Goal: Transaction & Acquisition: Purchase product/service

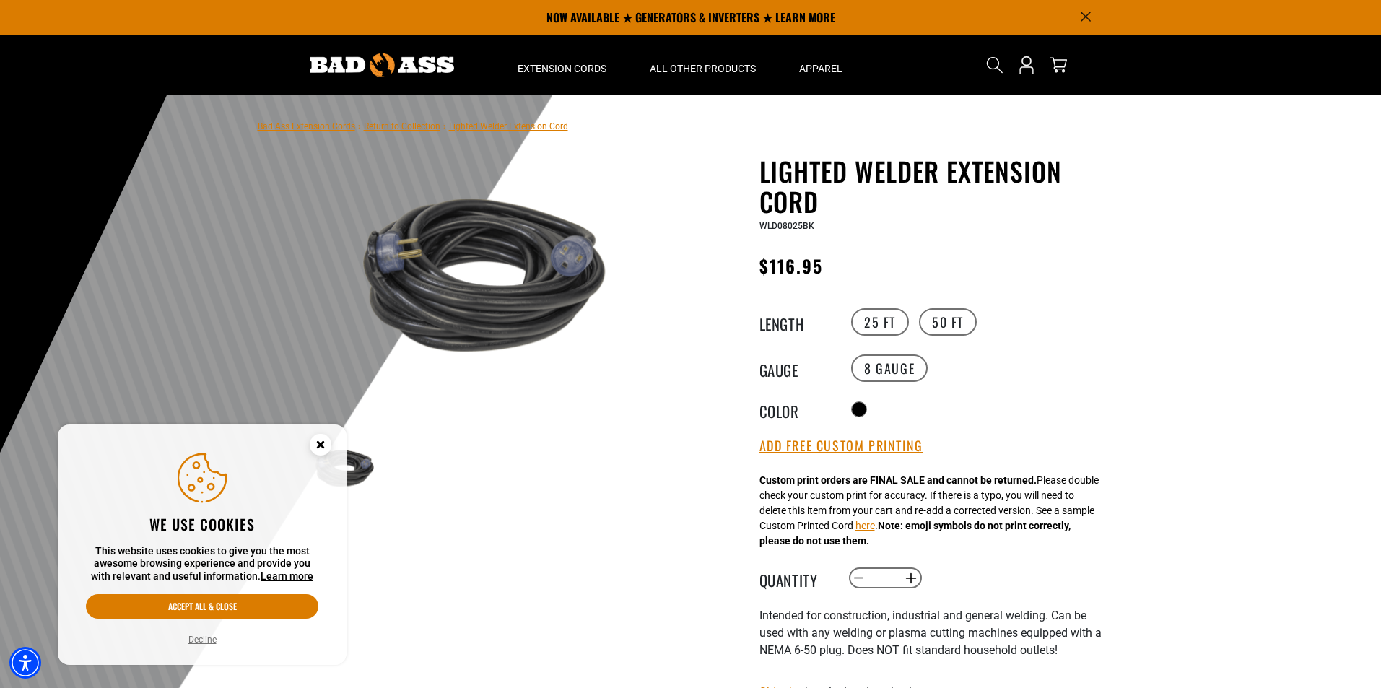
click at [326, 441] on circle "Close this option" at bounding box center [321, 445] width 22 height 22
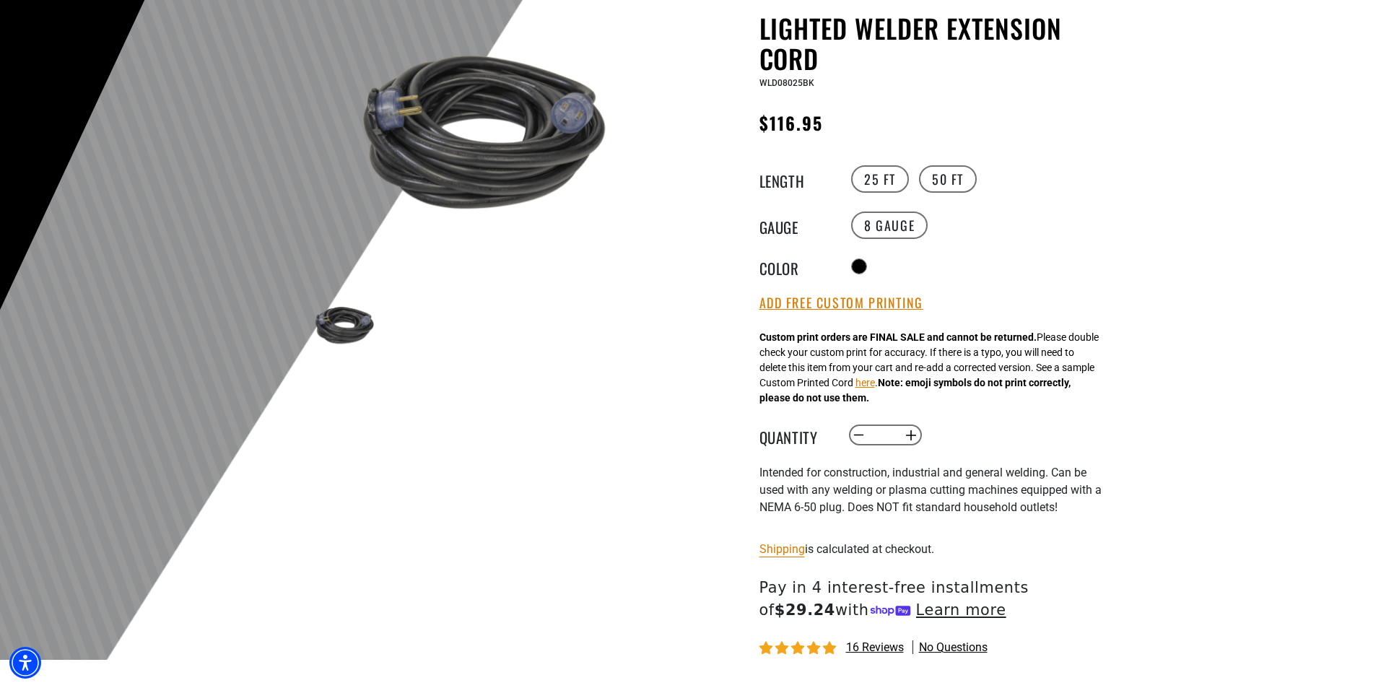
scroll to position [144, 0]
click at [942, 180] on label "50 FT" at bounding box center [948, 177] width 58 height 27
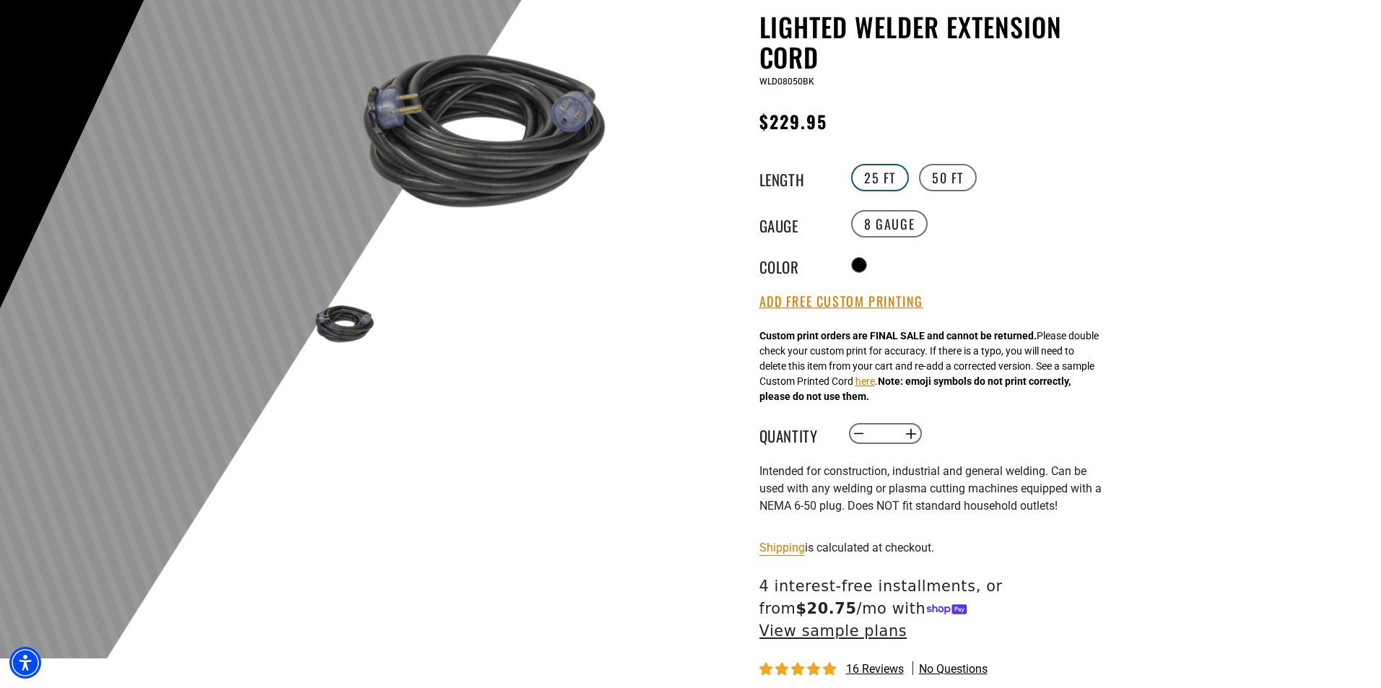
click at [879, 179] on label "25 FT" at bounding box center [880, 177] width 58 height 27
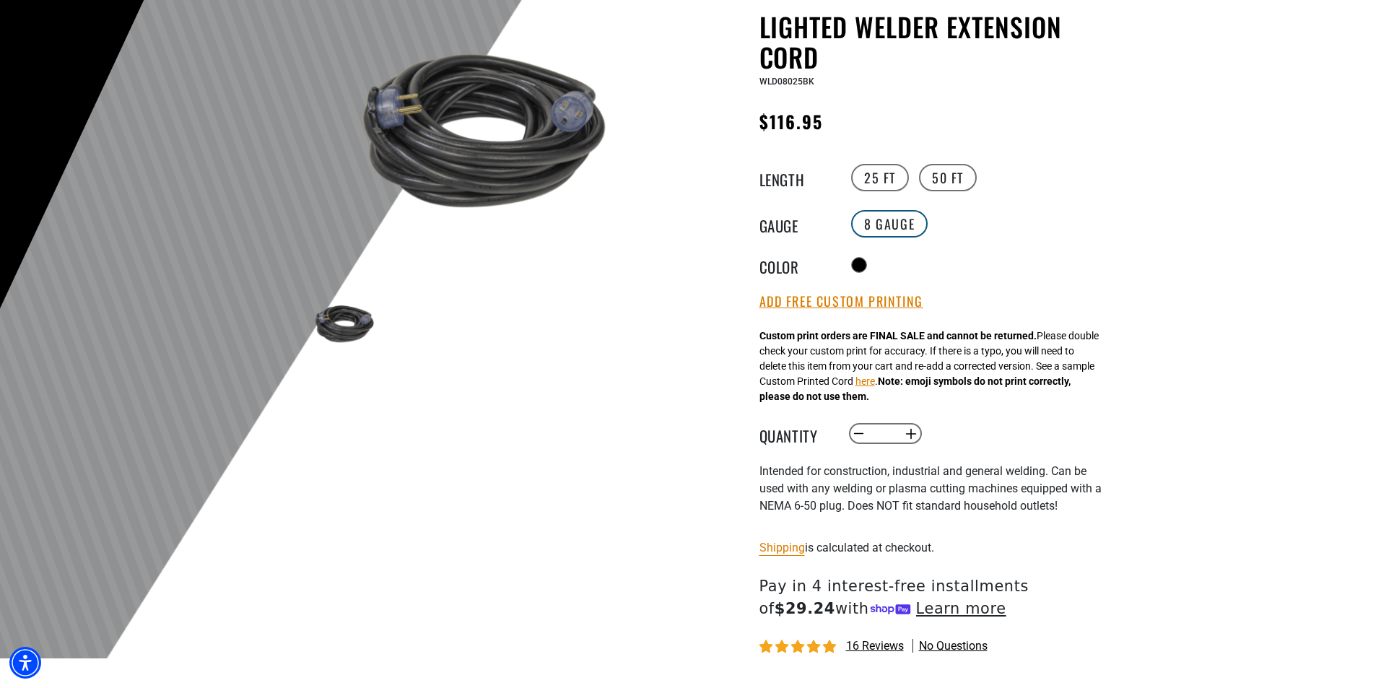
click at [884, 224] on label "8 Gauge" at bounding box center [889, 223] width 77 height 27
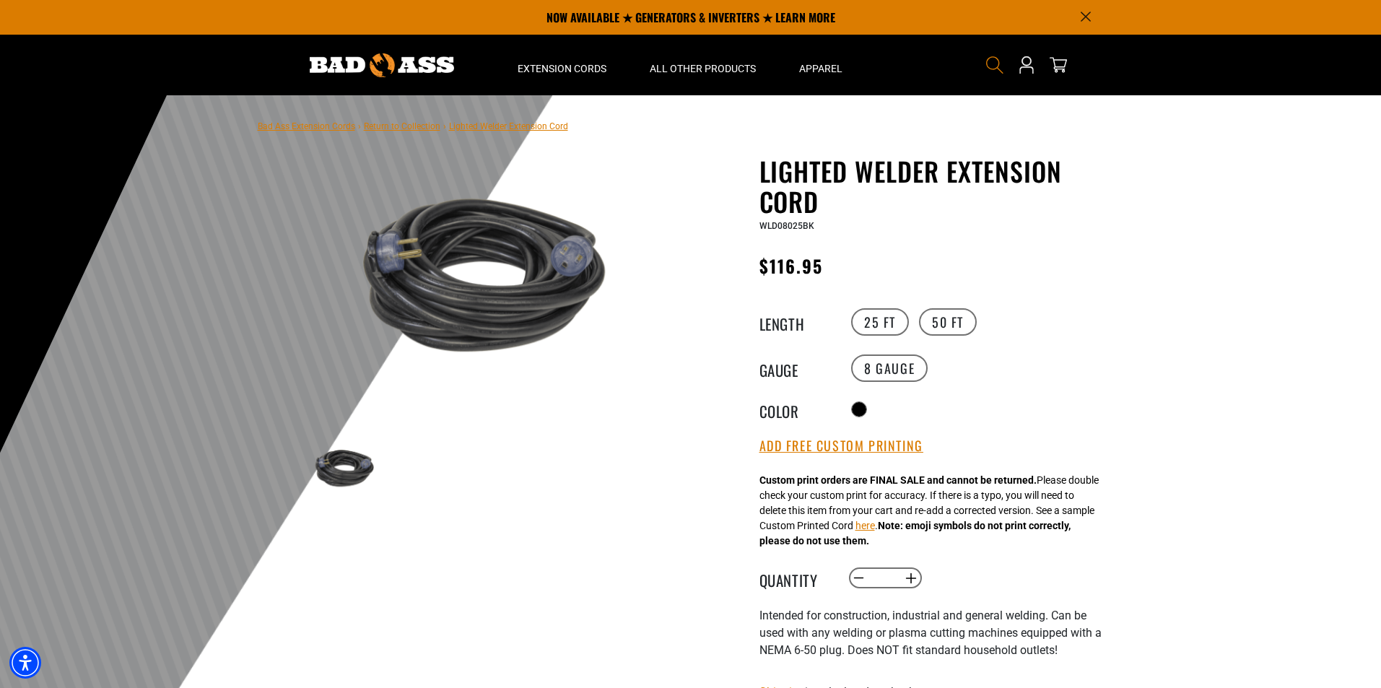
click at [992, 65] on icon "Search" at bounding box center [995, 65] width 19 height 19
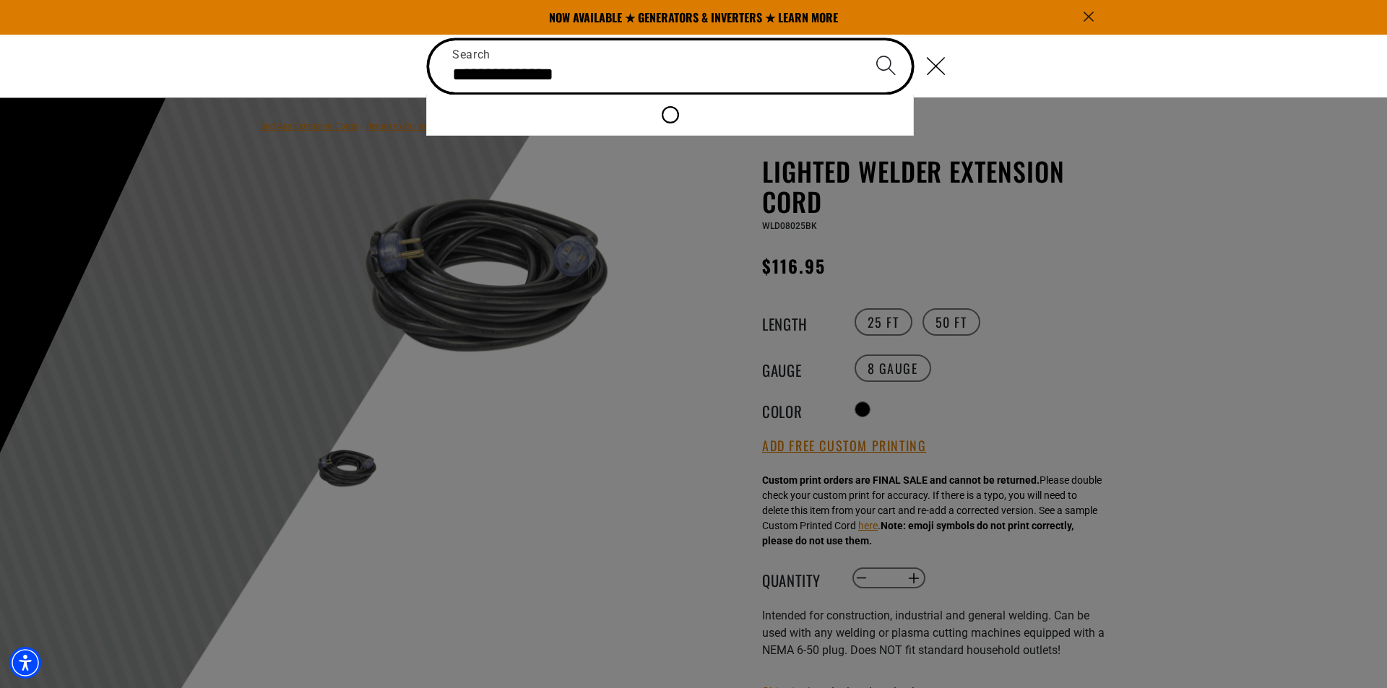
type input "**********"
click at [860, 40] on button "Search" at bounding box center [885, 65] width 51 height 51
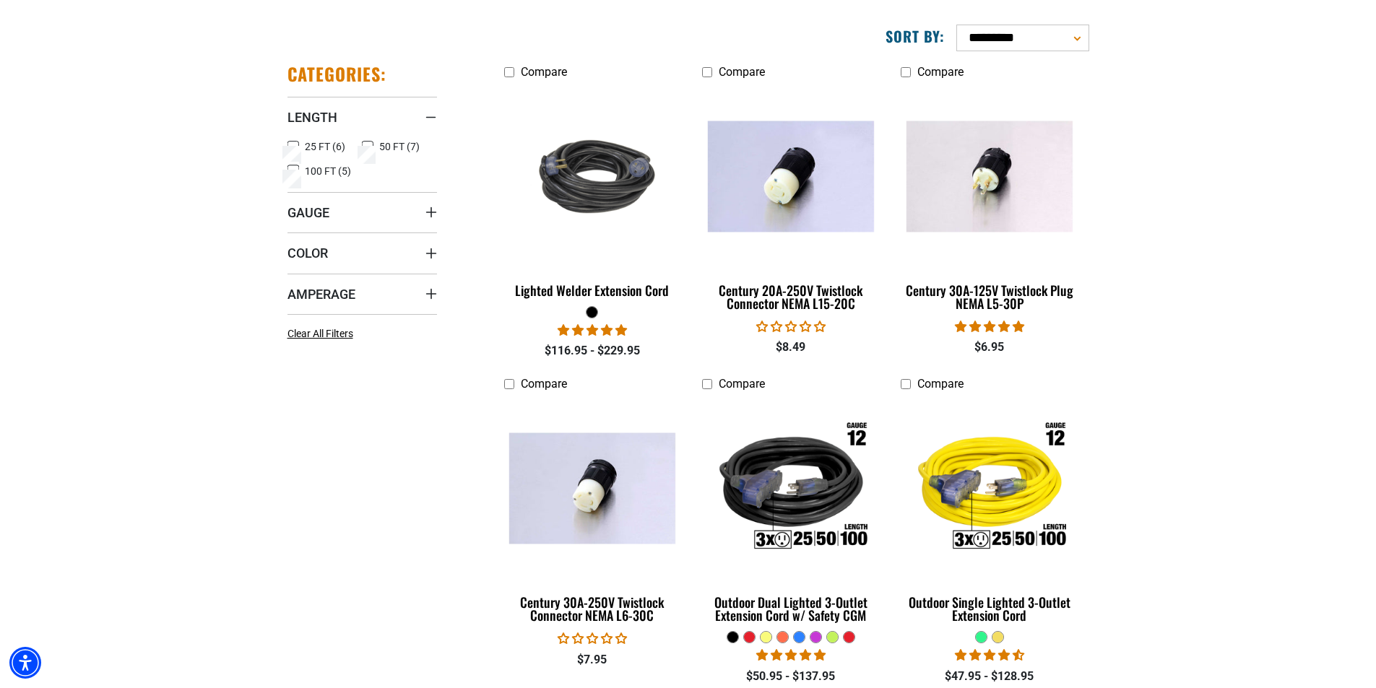
scroll to position [217, 0]
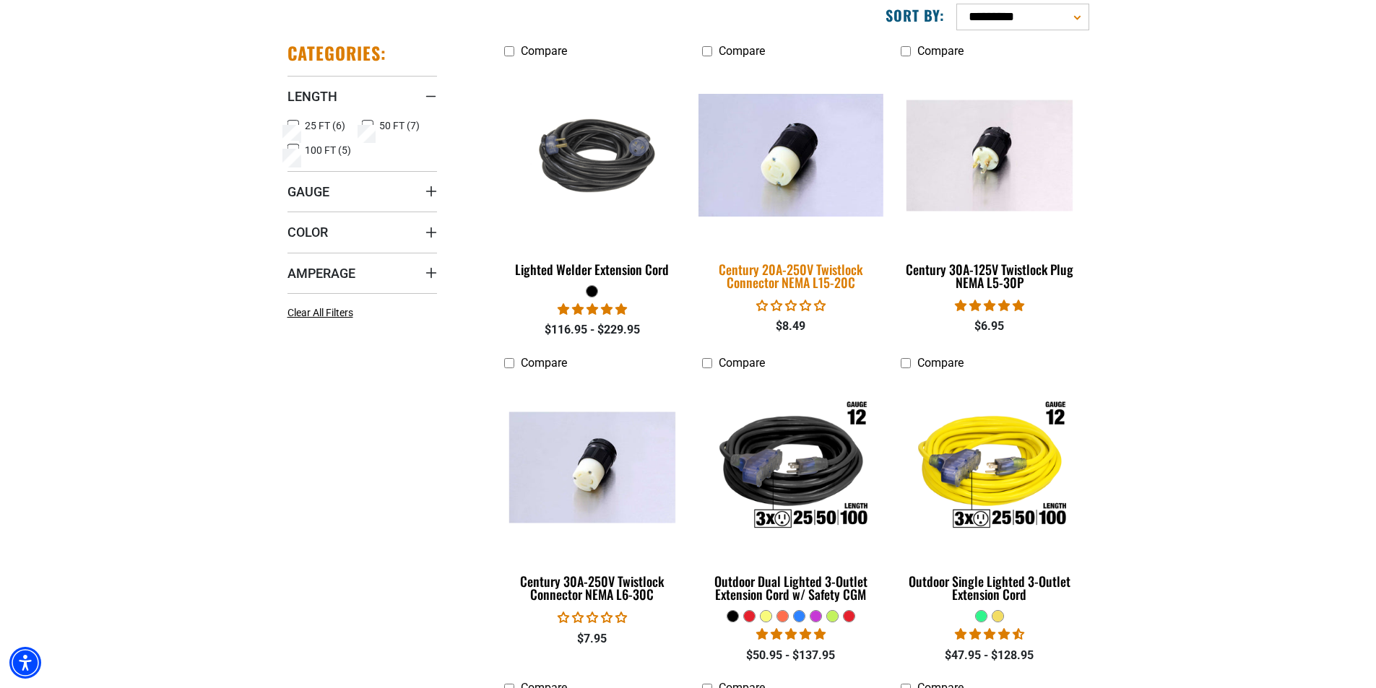
click at [802, 168] on img at bounding box center [791, 155] width 202 height 123
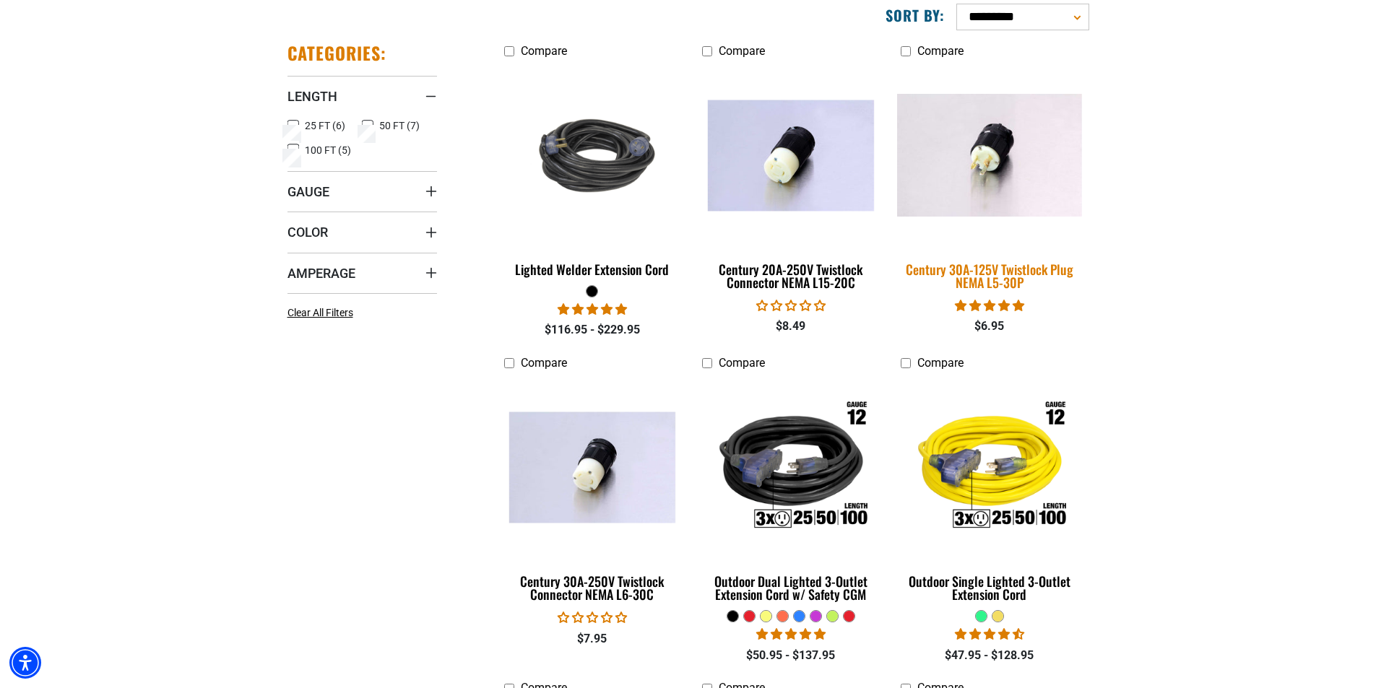
click at [1013, 129] on img at bounding box center [989, 155] width 202 height 123
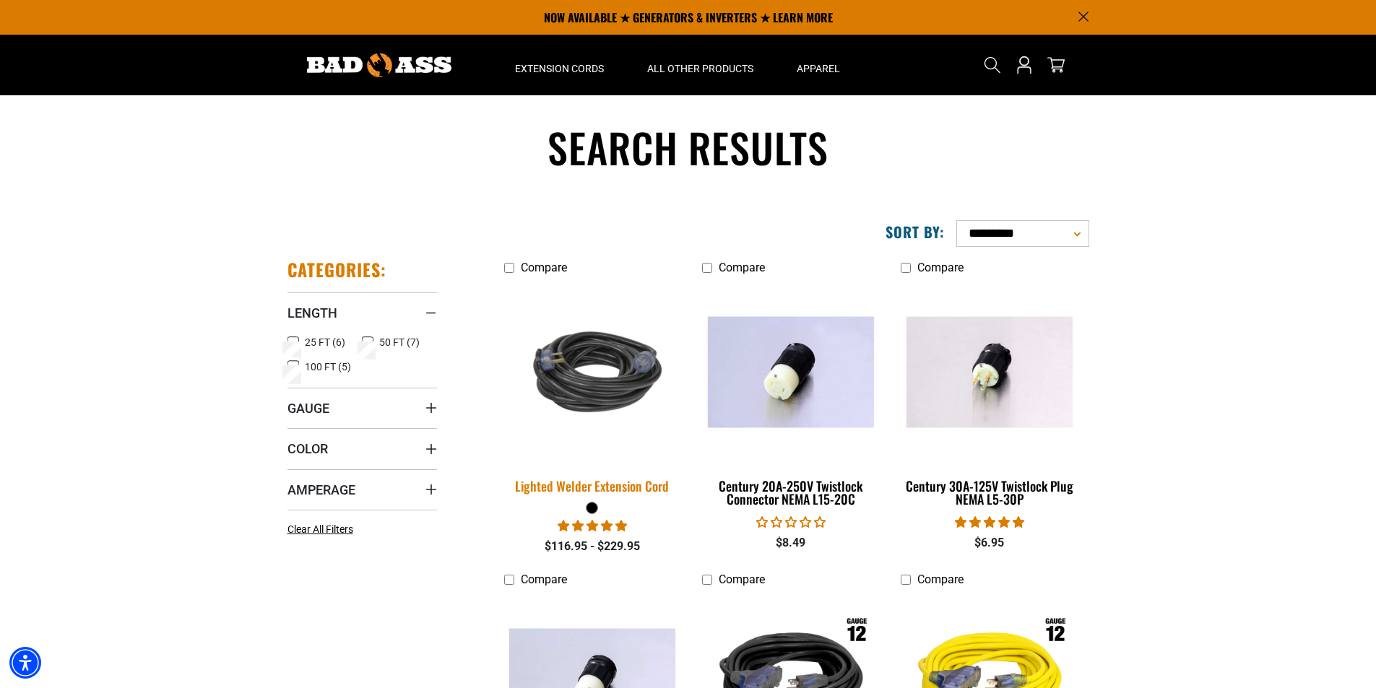
click at [590, 363] on img at bounding box center [592, 372] width 202 height 123
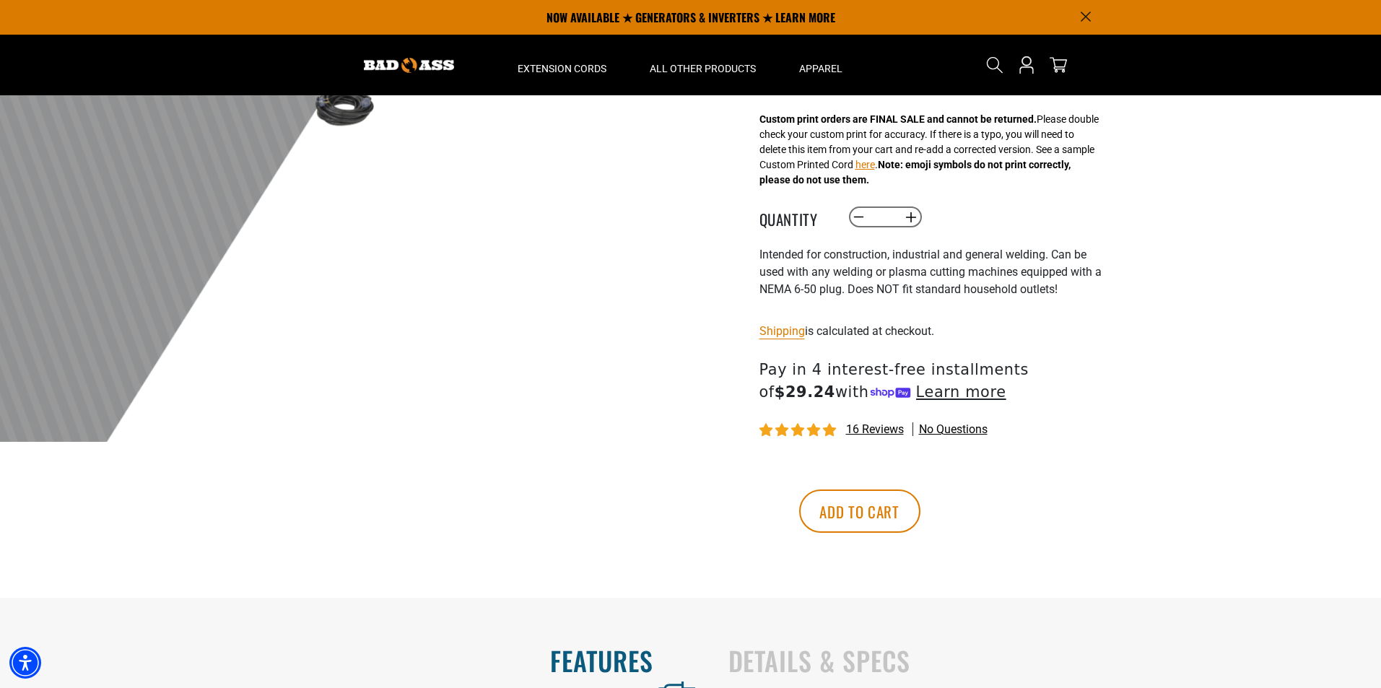
scroll to position [144, 0]
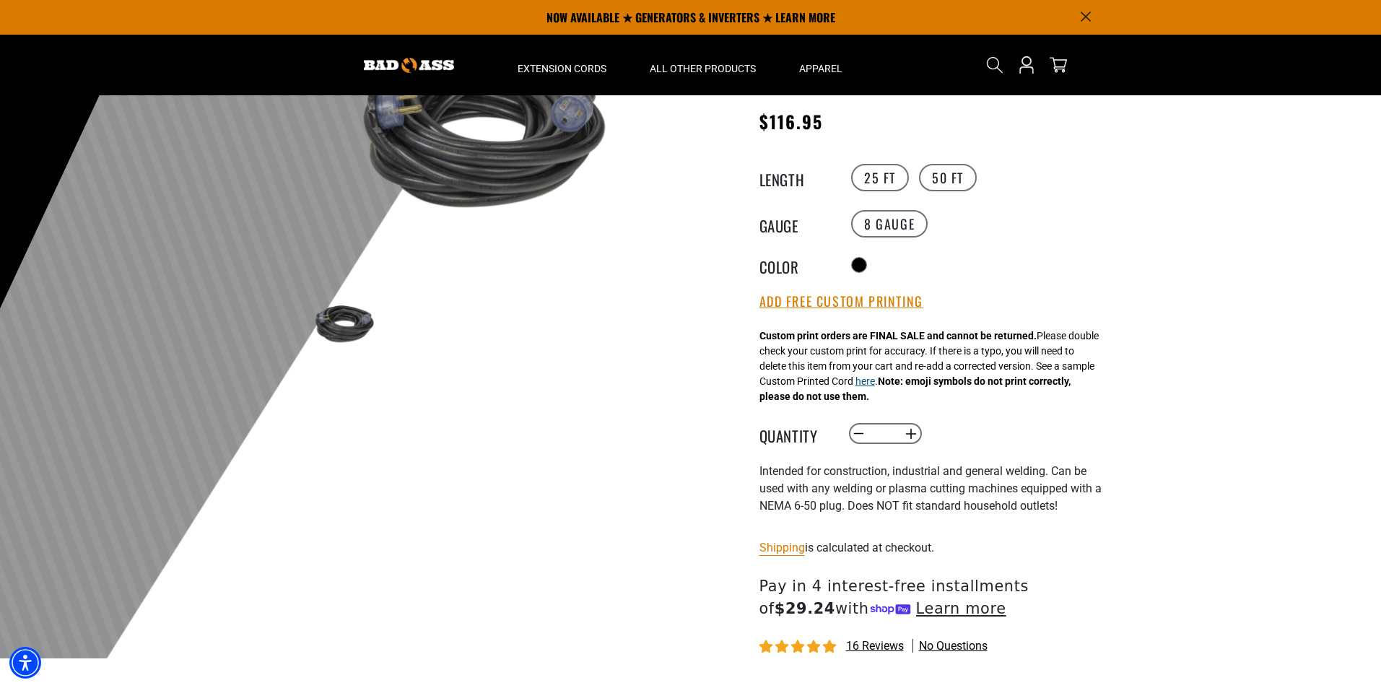
click at [875, 385] on button "here" at bounding box center [865, 381] width 19 height 15
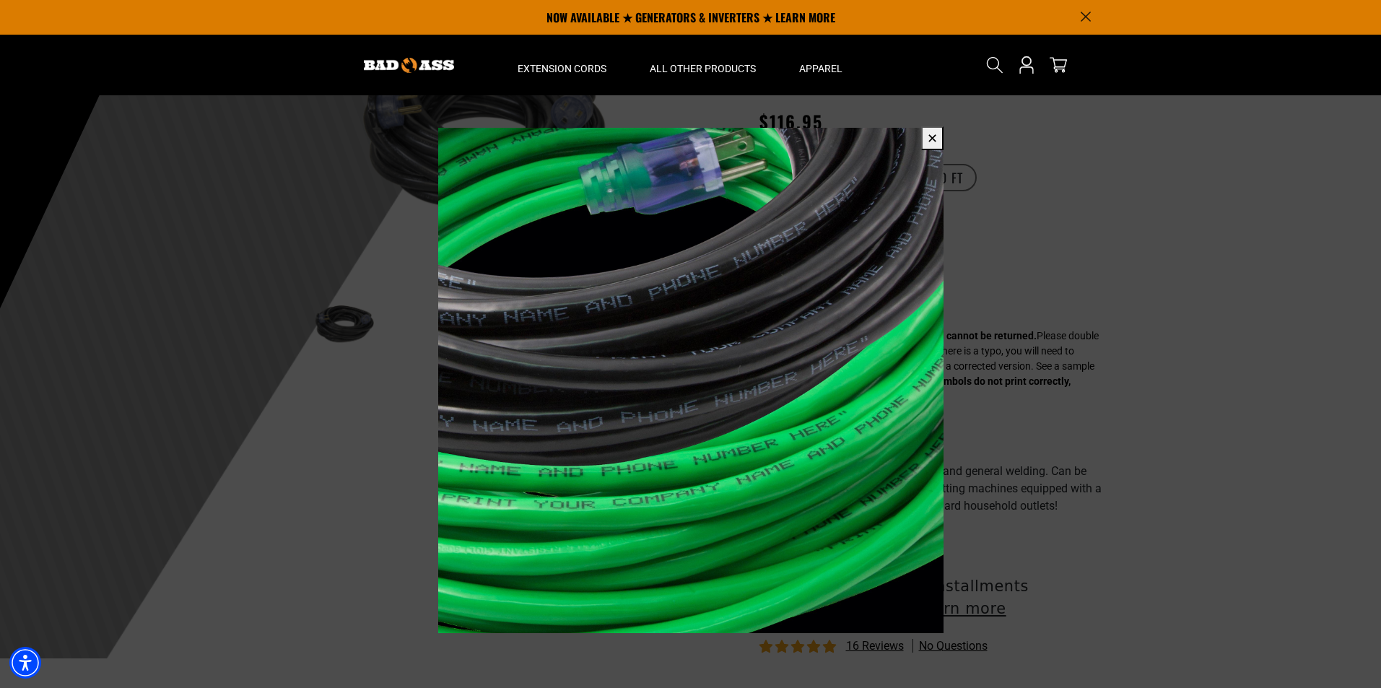
click at [932, 137] on button "✕" at bounding box center [932, 138] width 22 height 24
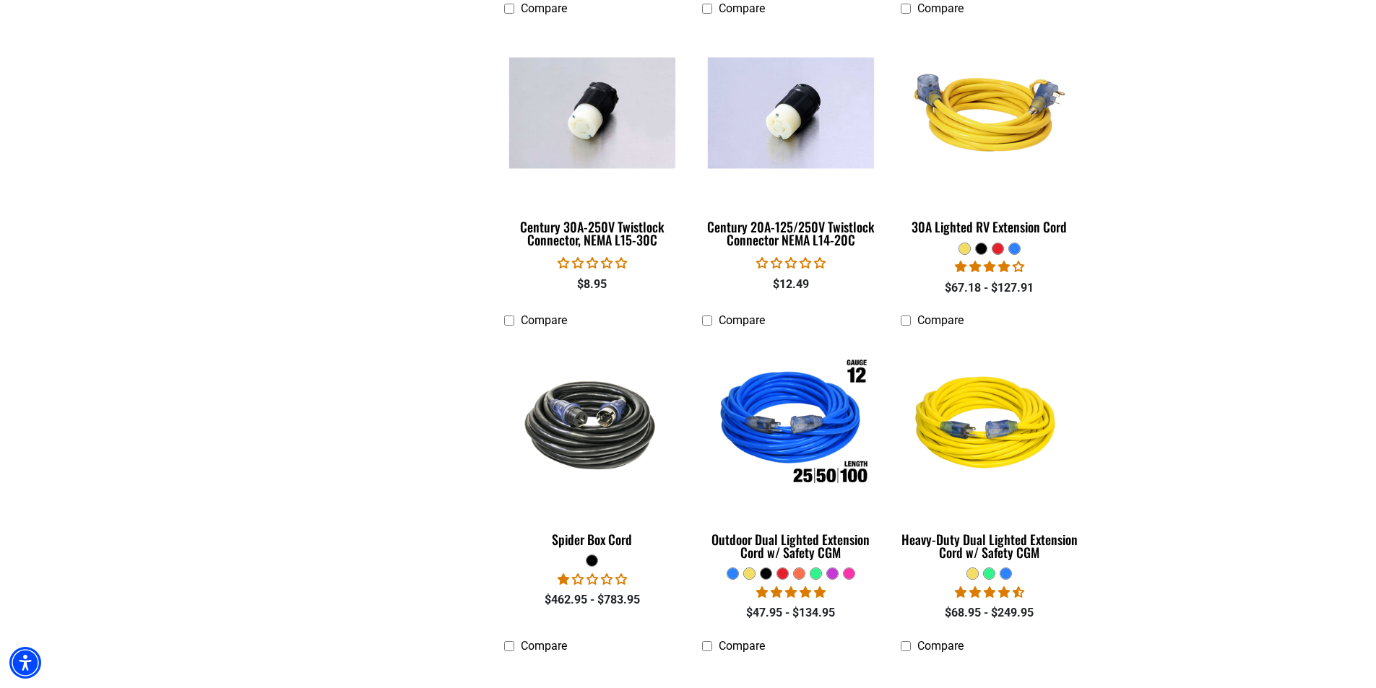
scroll to position [1300, 0]
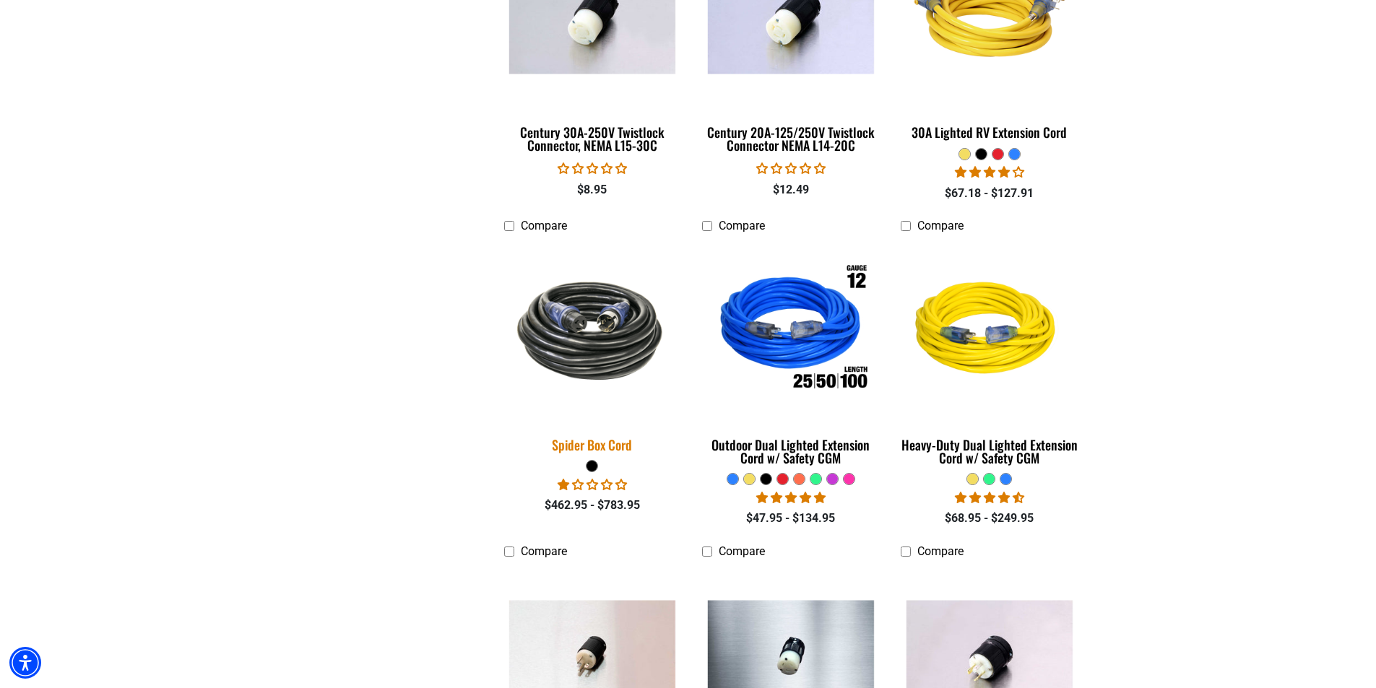
click at [594, 337] on img at bounding box center [592, 330] width 202 height 123
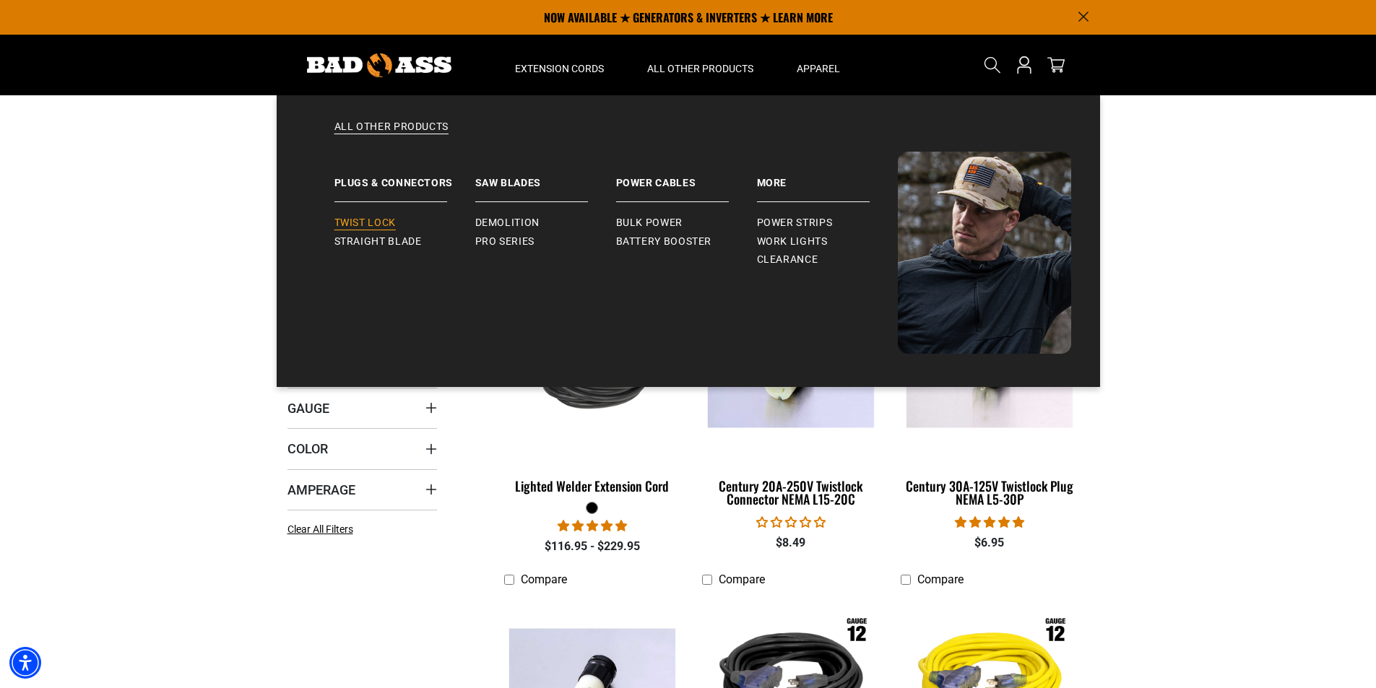
click at [370, 227] on span "Twist Lock" at bounding box center [364, 223] width 61 height 13
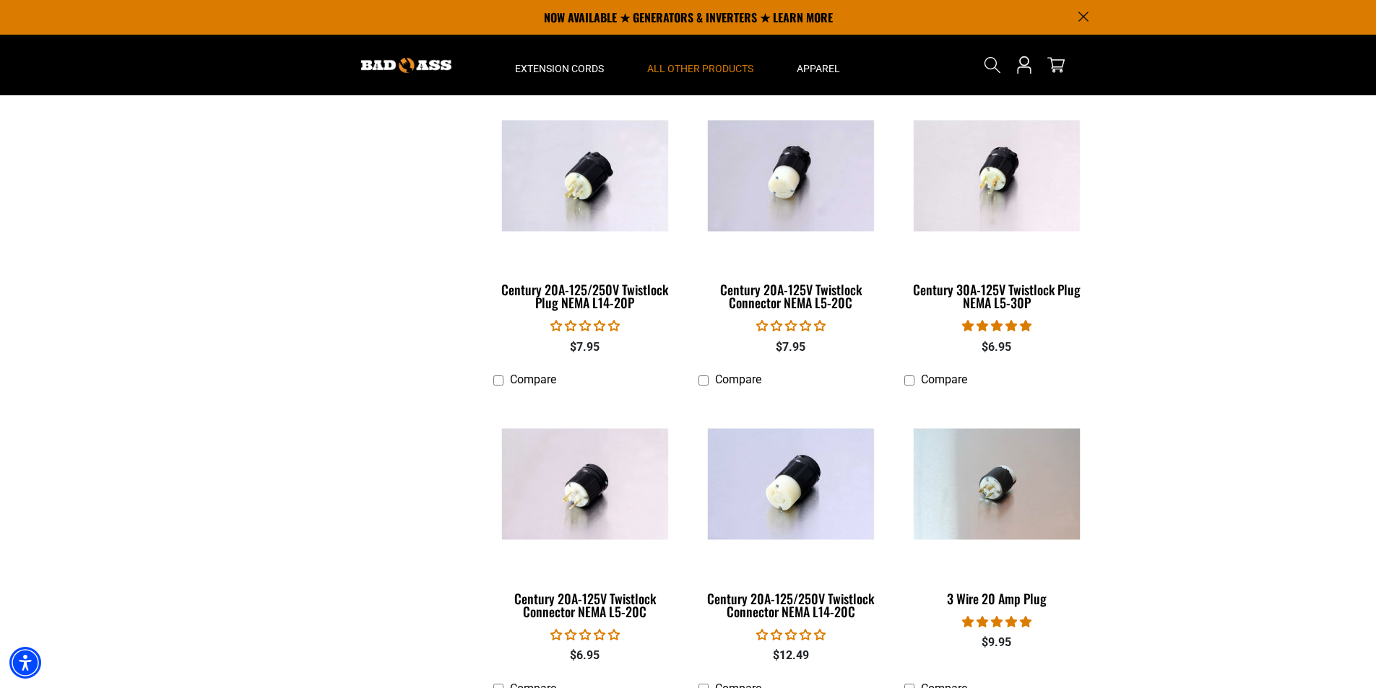
scroll to position [794, 0]
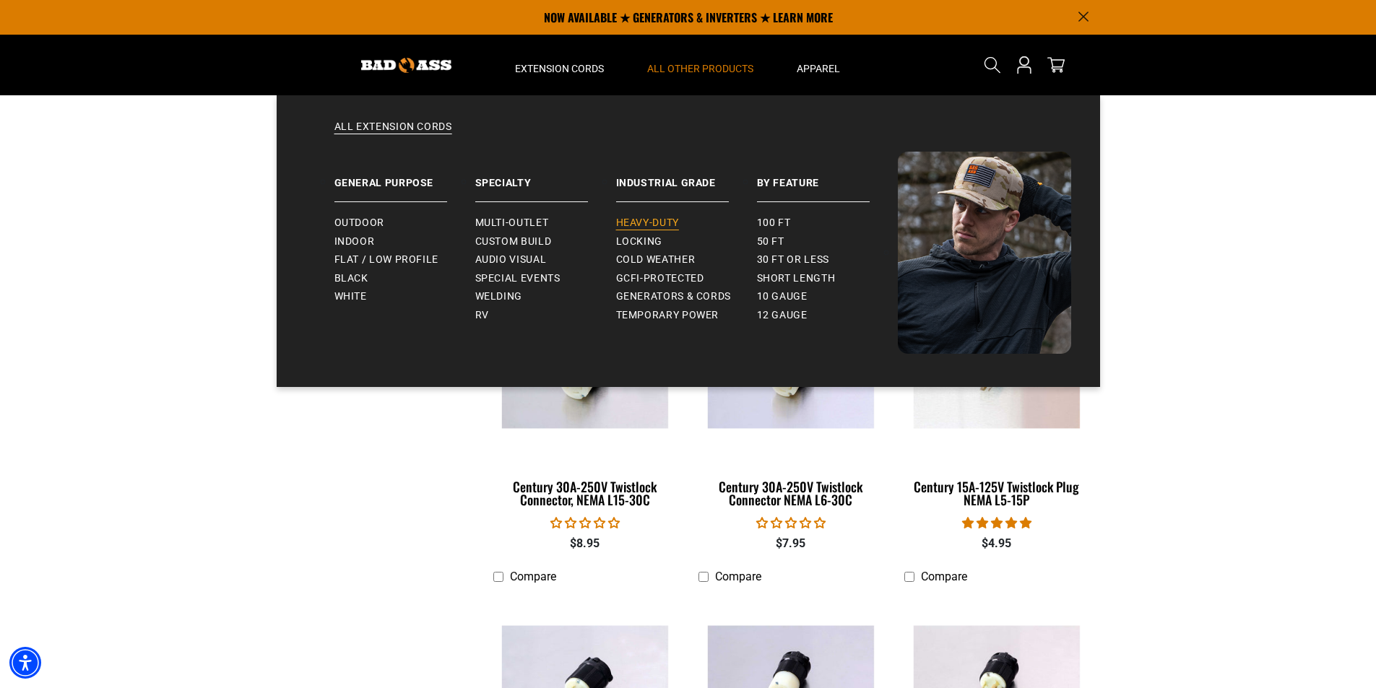
click at [639, 217] on span "Heavy-Duty" at bounding box center [647, 223] width 63 height 13
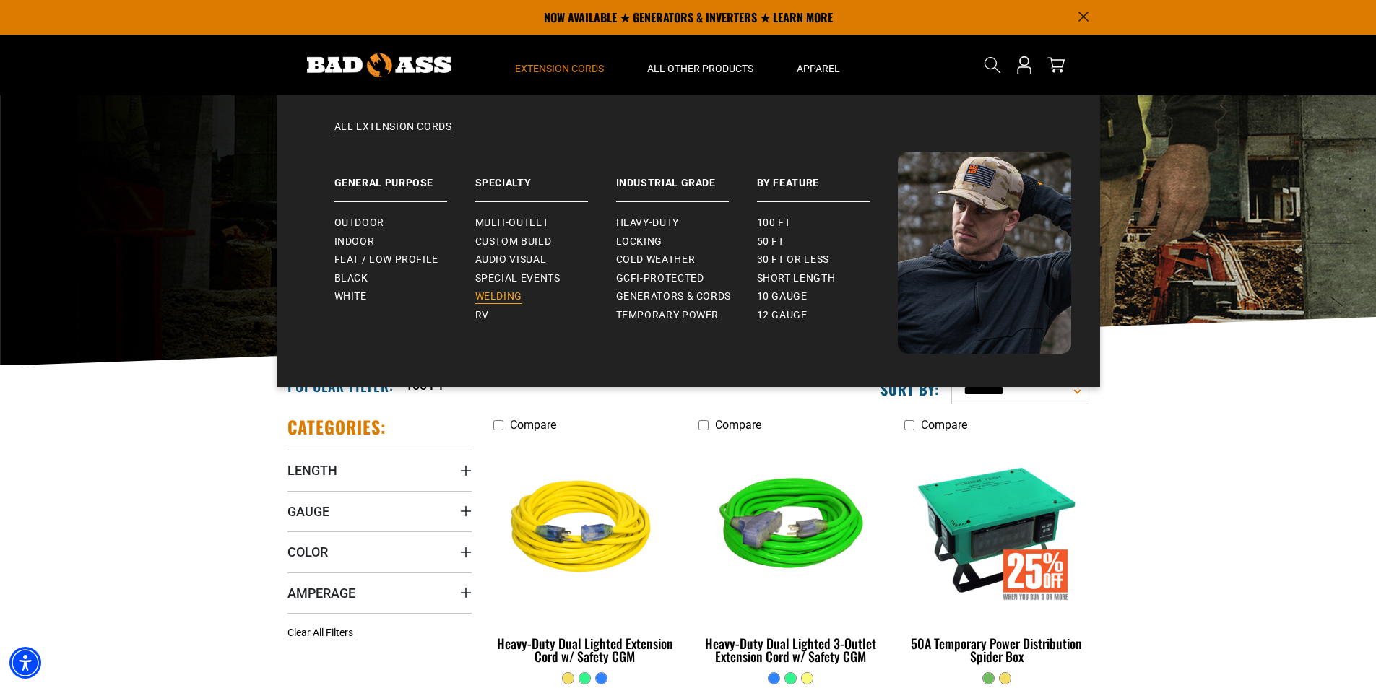
click at [501, 293] on span "Welding" at bounding box center [498, 296] width 47 height 13
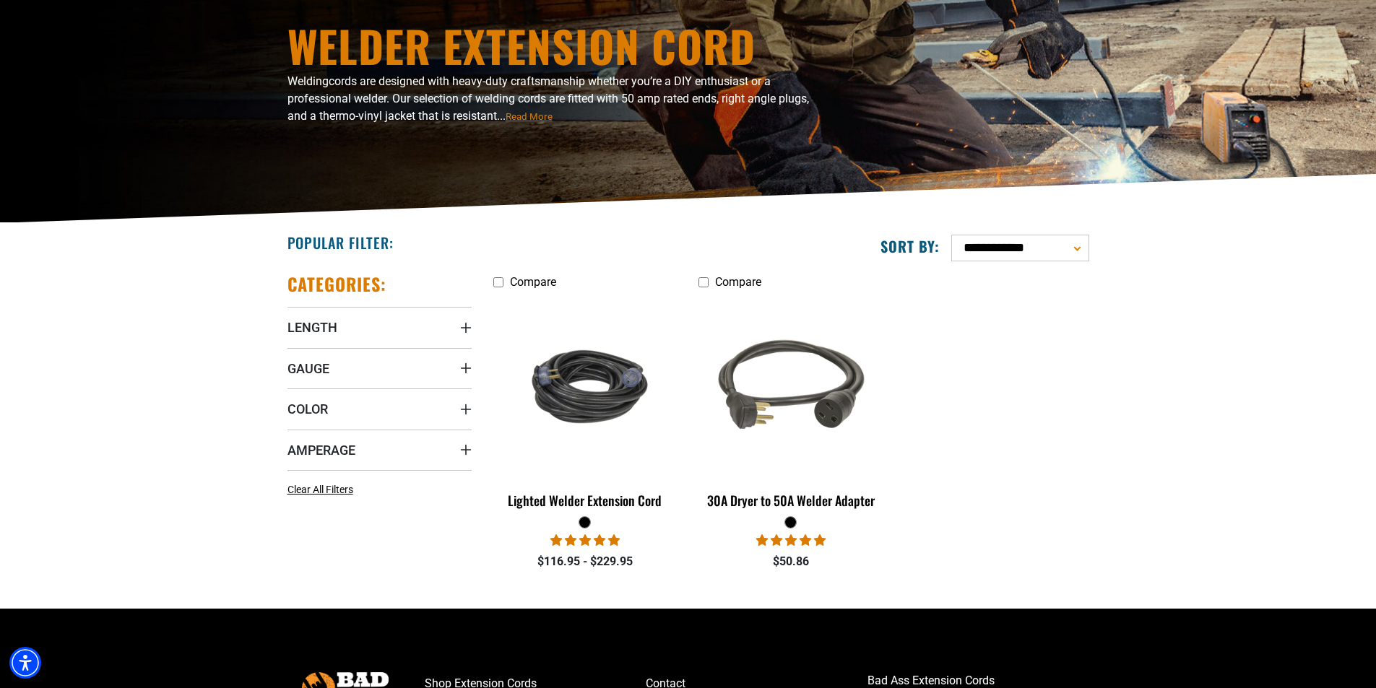
scroll to position [289, 0]
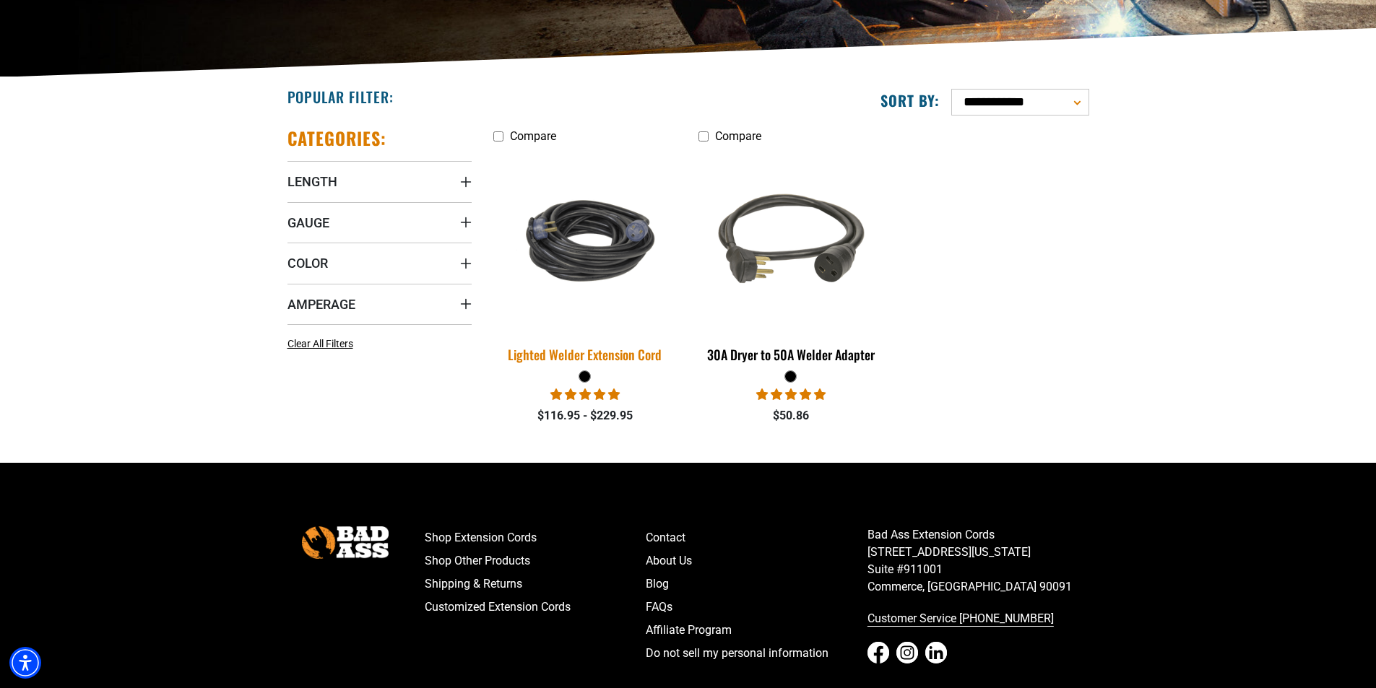
click at [582, 261] on img at bounding box center [585, 240] width 202 height 123
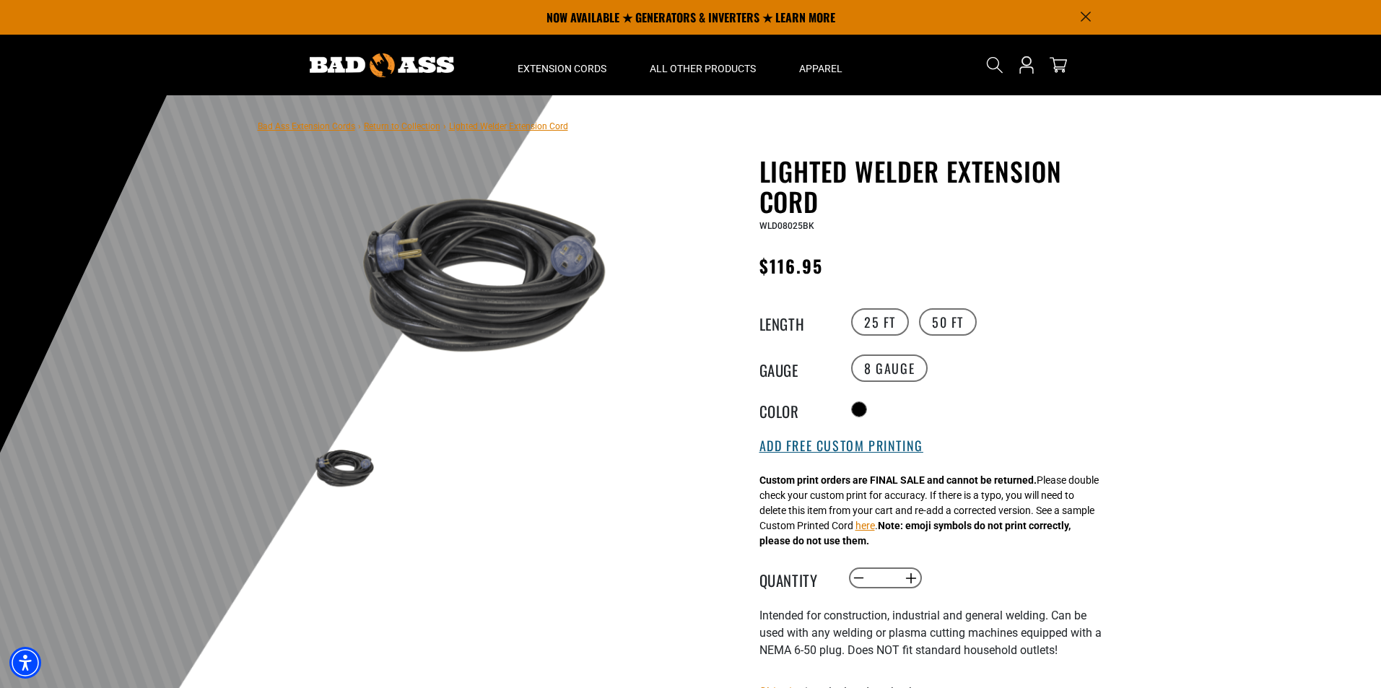
click at [845, 453] on button "Add Free Custom Printing" at bounding box center [842, 446] width 164 height 16
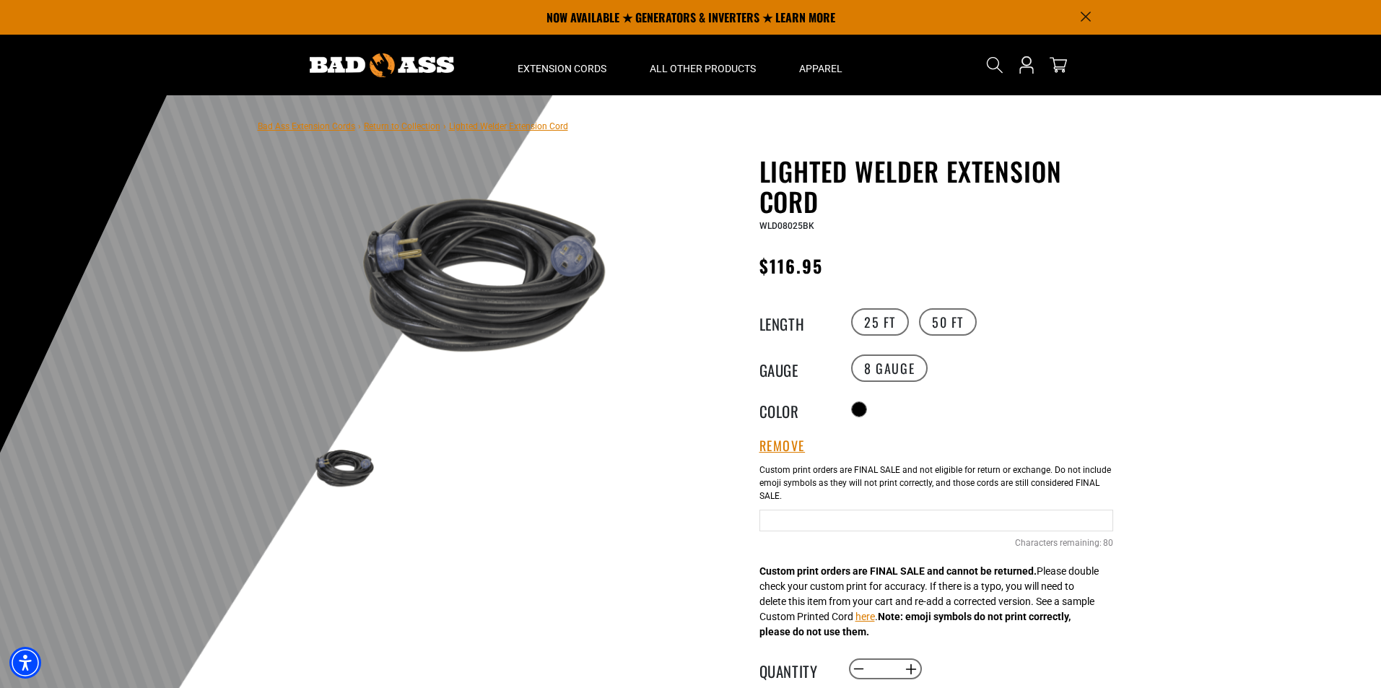
click at [780, 520] on input "Text field" at bounding box center [937, 521] width 354 height 22
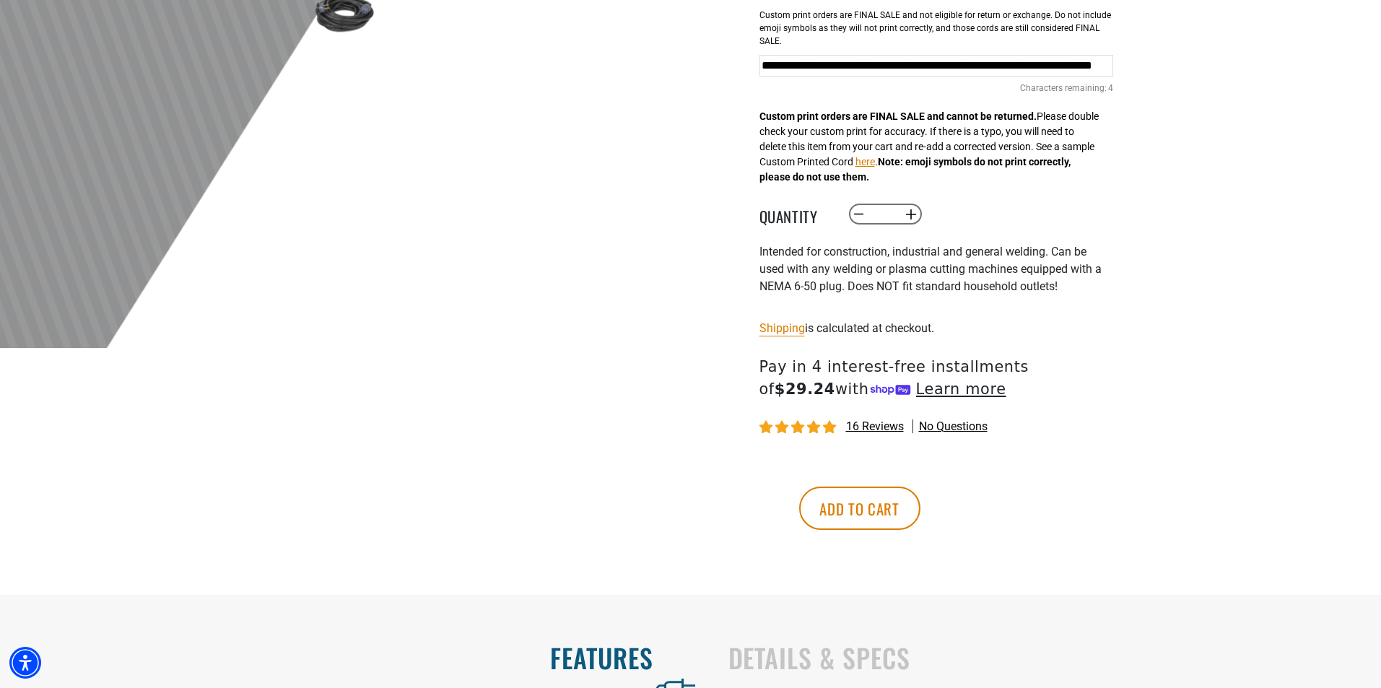
scroll to position [506, 0]
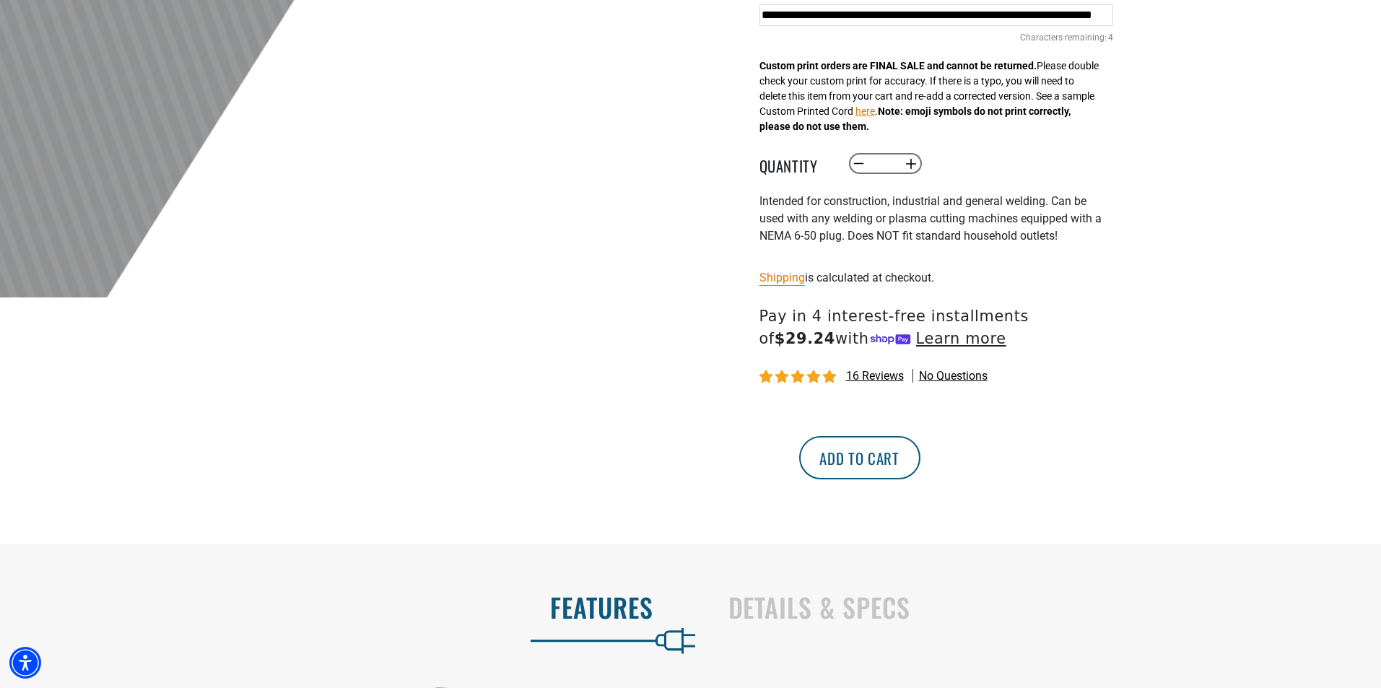
type input "**********"
click at [921, 458] on button "Add to cart" at bounding box center [859, 457] width 121 height 43
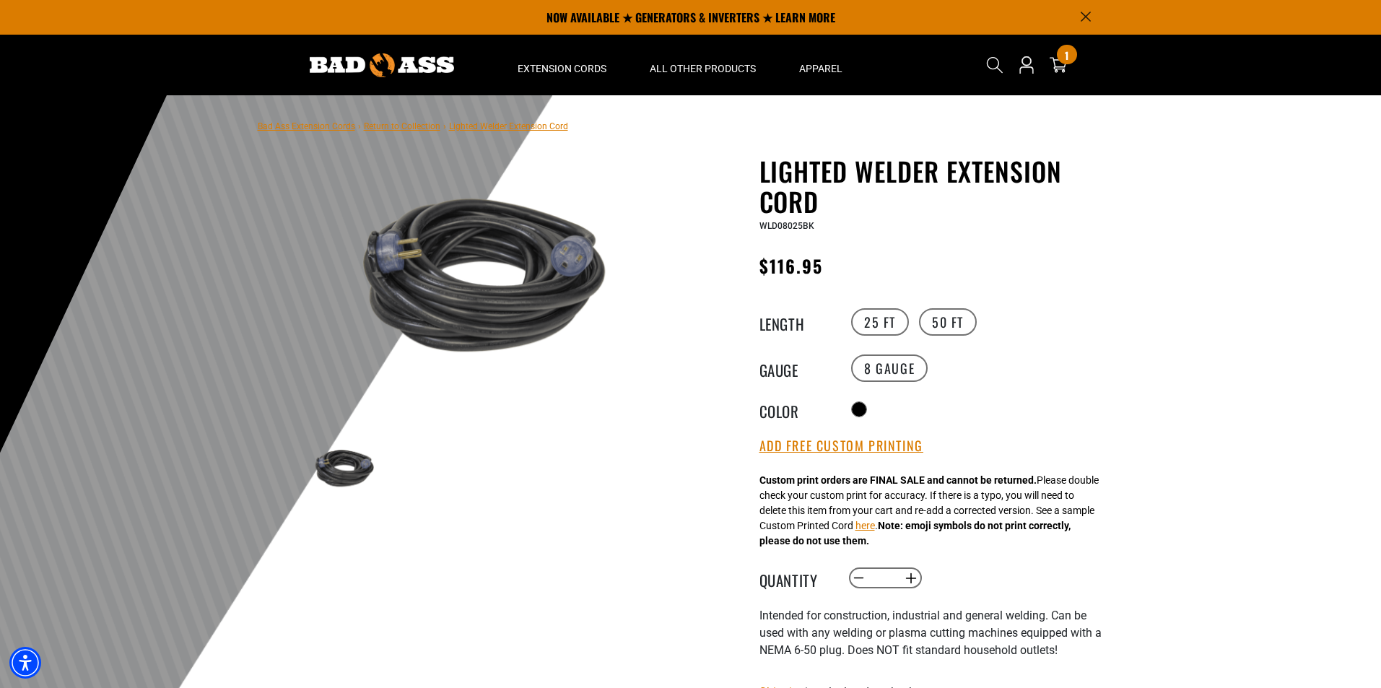
click at [388, 251] on img at bounding box center [474, 275] width 348 height 232
